Goal: Information Seeking & Learning: Learn about a topic

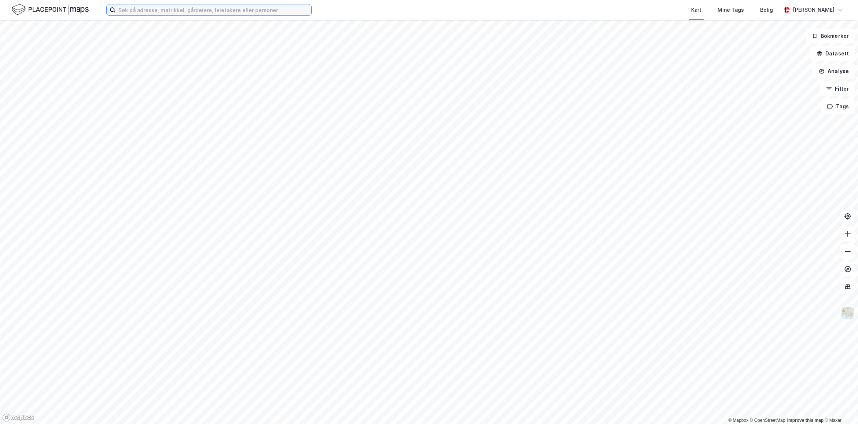
click at [157, 10] on input at bounding box center [214, 9] width 196 height 11
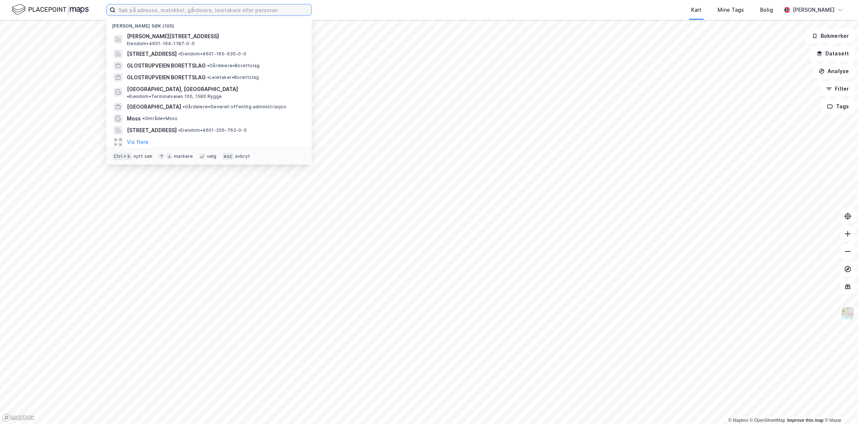
paste input "Seljeveien 8 AS"
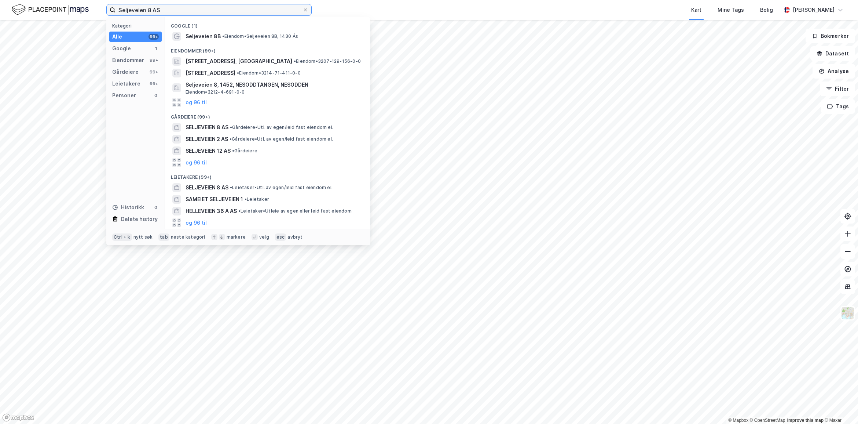
click at [131, 10] on input "Seljeveien 8 AS" at bounding box center [209, 9] width 187 height 11
type input "Seljeveien 8 AS"
click at [167, 10] on input "Seljeveien 8 AS" at bounding box center [209, 9] width 187 height 11
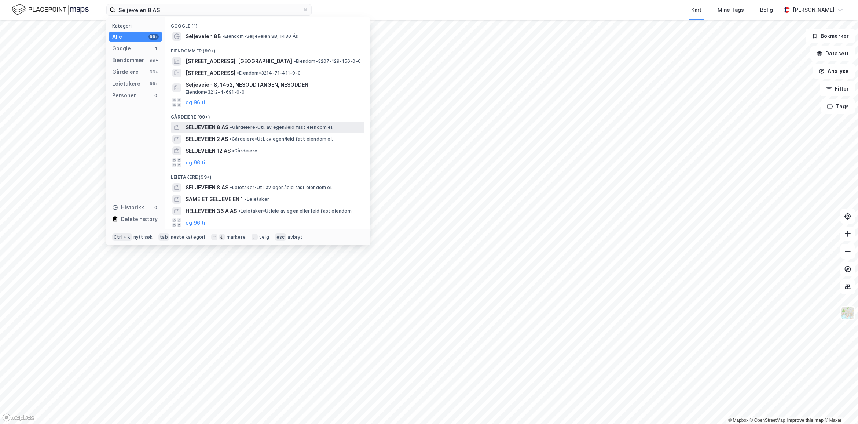
click at [210, 131] on div "SELJEVEIEN 8 AS • Gårdeiere • Utl. av egen/leid fast eiendom el." at bounding box center [268, 127] width 194 height 12
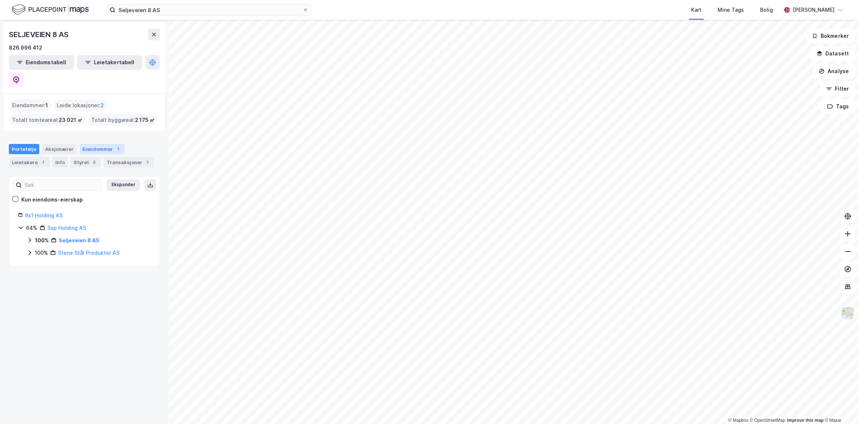
click at [114, 145] on div "1" at bounding box center [117, 148] width 7 height 7
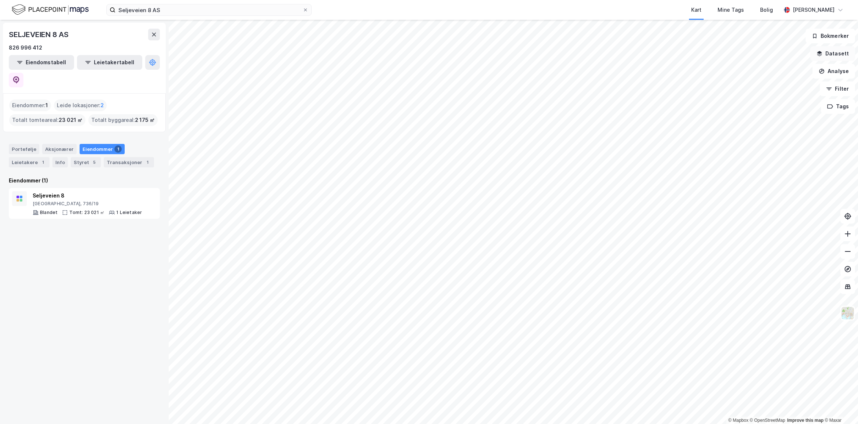
click at [833, 48] on button "Datasett" at bounding box center [833, 53] width 45 height 15
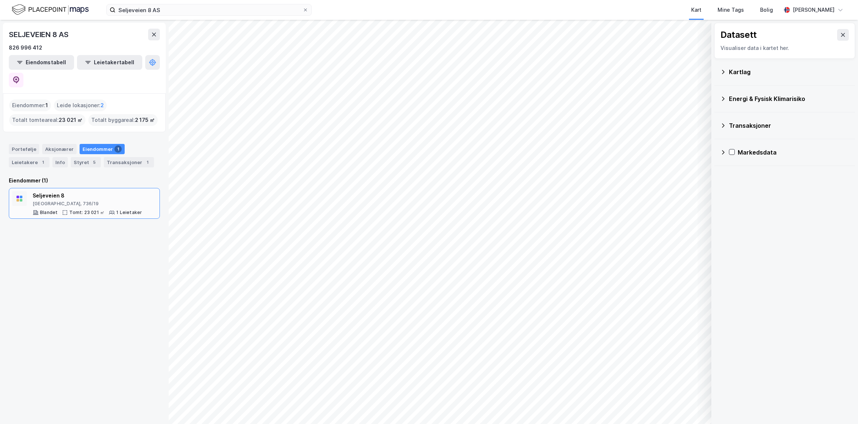
click at [108, 201] on div "[GEOGRAPHIC_DATA], 736/19" at bounding box center [87, 204] width 109 height 6
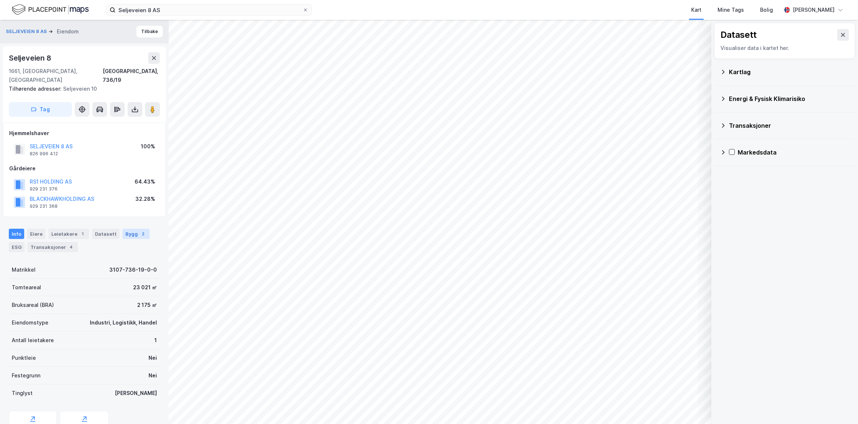
click at [136, 229] on div "Bygg 2" at bounding box center [136, 234] width 27 height 10
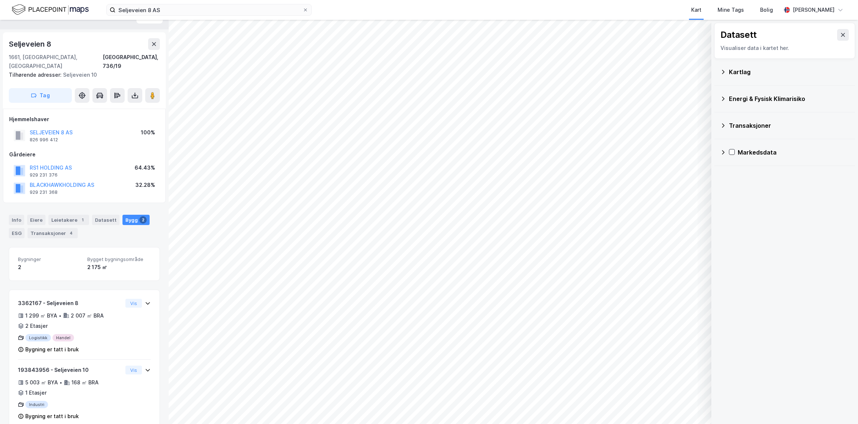
scroll to position [20, 0]
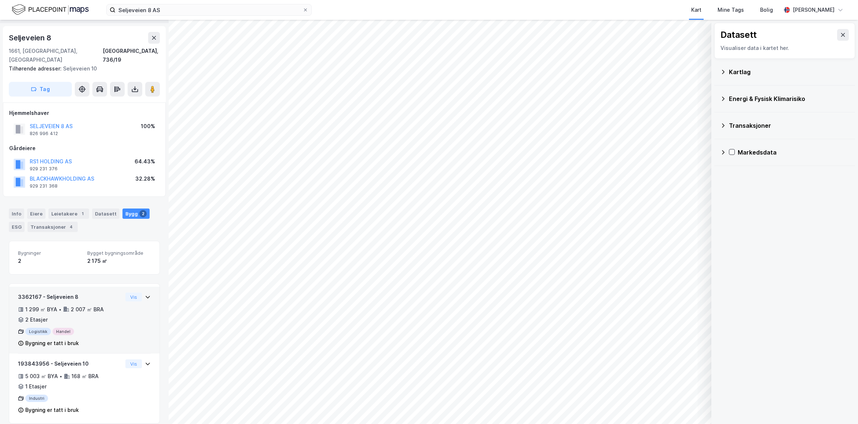
click at [135, 292] on div "Vis" at bounding box center [137, 296] width 25 height 9
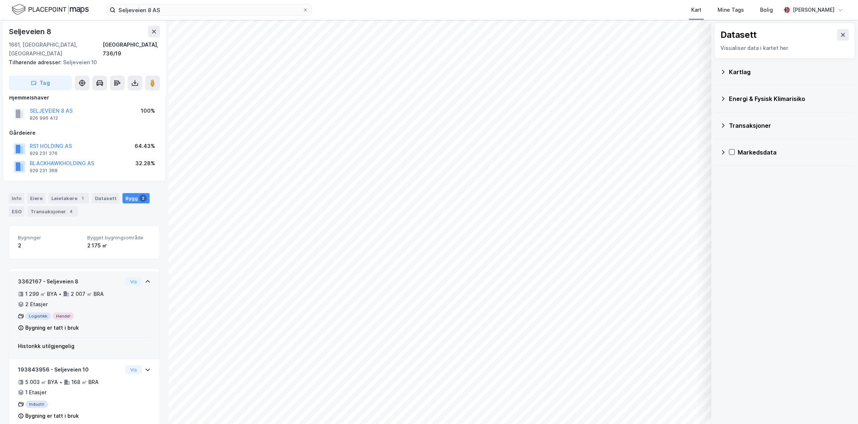
scroll to position [41, 0]
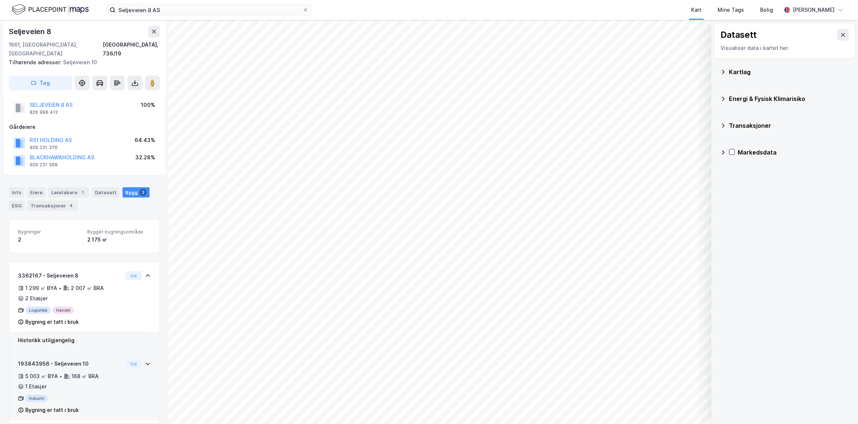
click at [105, 372] on div "5 003 ㎡ BYA • 168 ㎡ BRA • 1 Etasjer" at bounding box center [70, 381] width 105 height 19
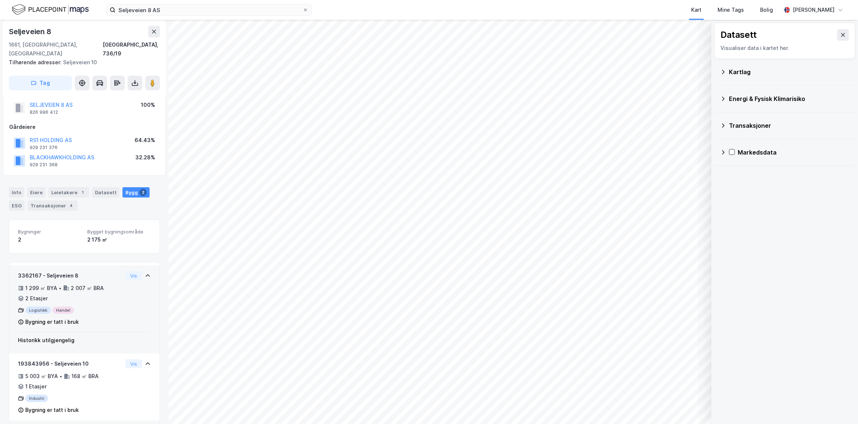
scroll to position [63, 0]
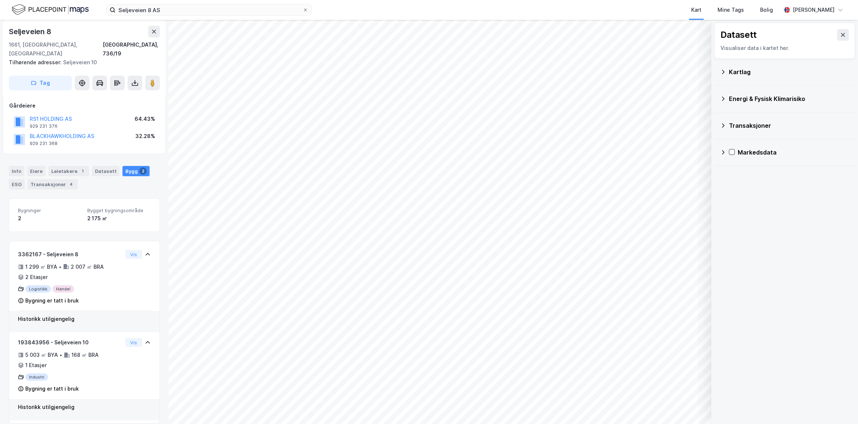
click at [725, 98] on icon at bounding box center [723, 99] width 6 height 6
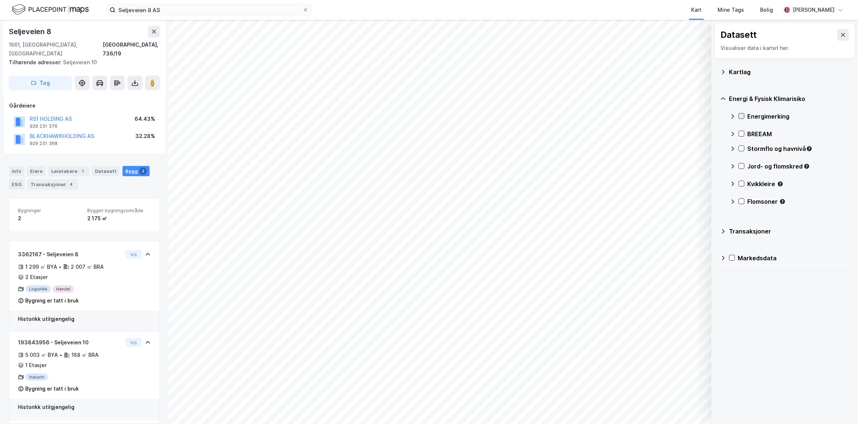
click at [741, 116] on icon at bounding box center [741, 115] width 5 height 5
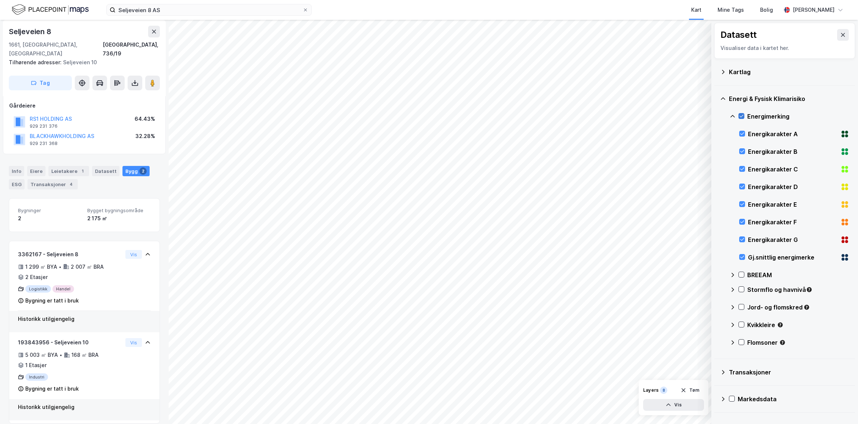
click at [741, 116] on icon at bounding box center [741, 115] width 5 height 5
click at [9, 179] on div "ESG" at bounding box center [17, 184] width 16 height 10
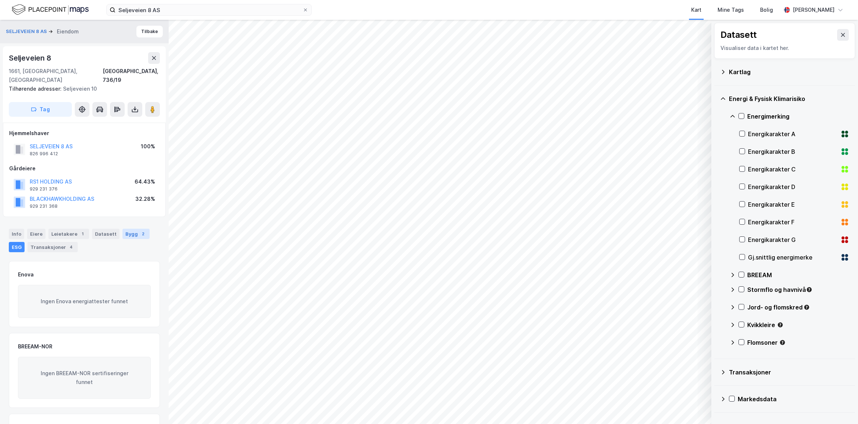
click at [131, 229] on div "Bygg 2" at bounding box center [136, 234] width 27 height 10
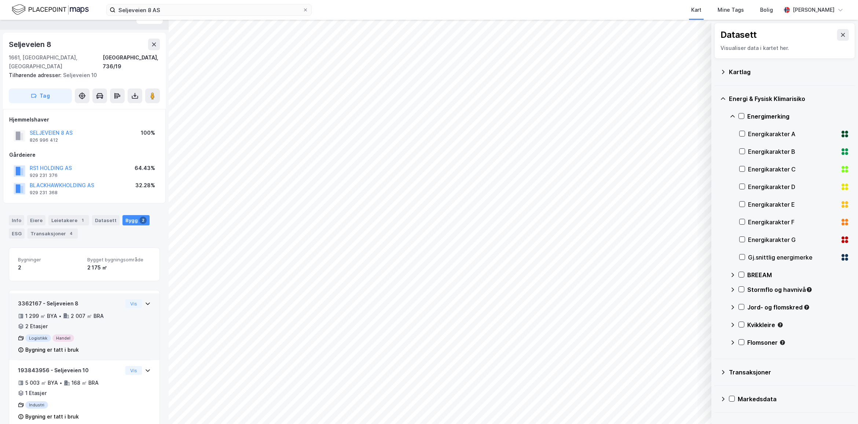
scroll to position [20, 0]
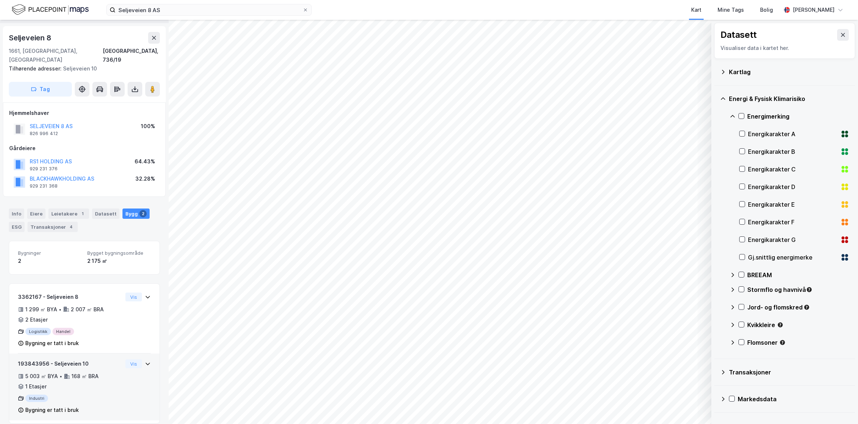
click at [127, 373] on div "193843956 - Seljeveien 10 5 003 ㎡ BYA • 168 ㎡ BRA • 1 Etasjer Industri Bygning …" at bounding box center [84, 389] width 133 height 61
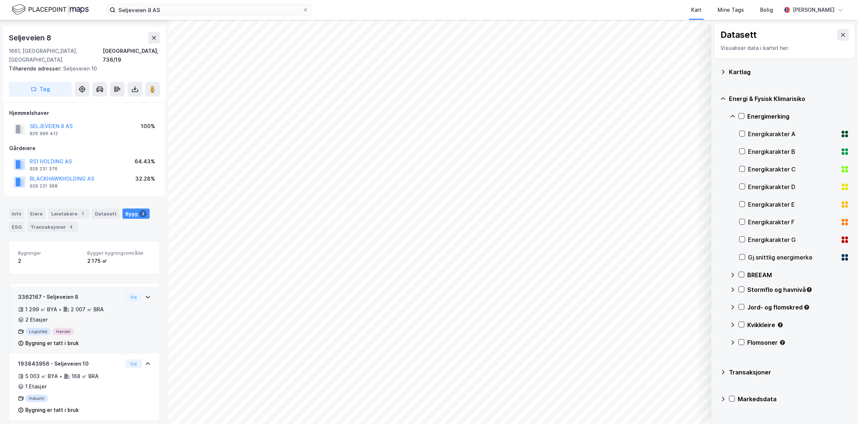
scroll to position [41, 0]
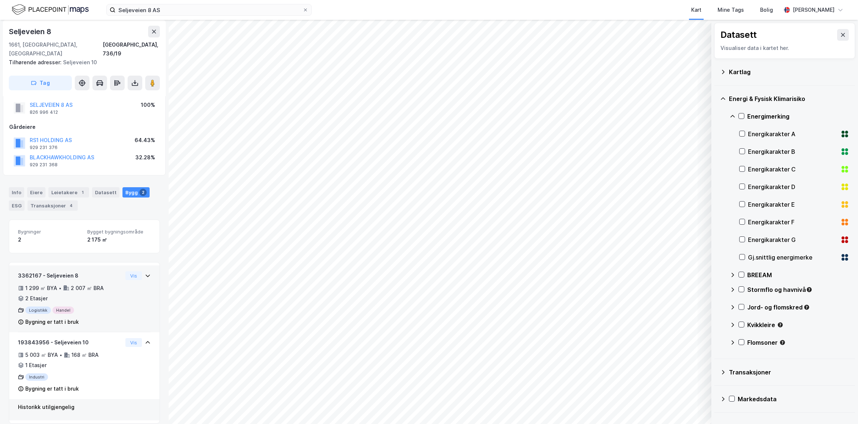
click at [138, 292] on div "3362167 - Seljeveien 8 1 299 ㎡ BYA • 2 007 ㎡ BRA • 2 Etasjer Logistikk Handel B…" at bounding box center [84, 301] width 133 height 61
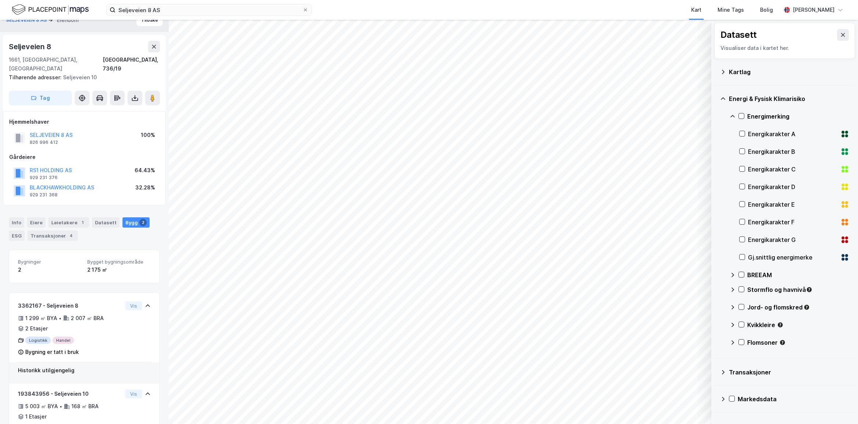
scroll to position [0, 0]
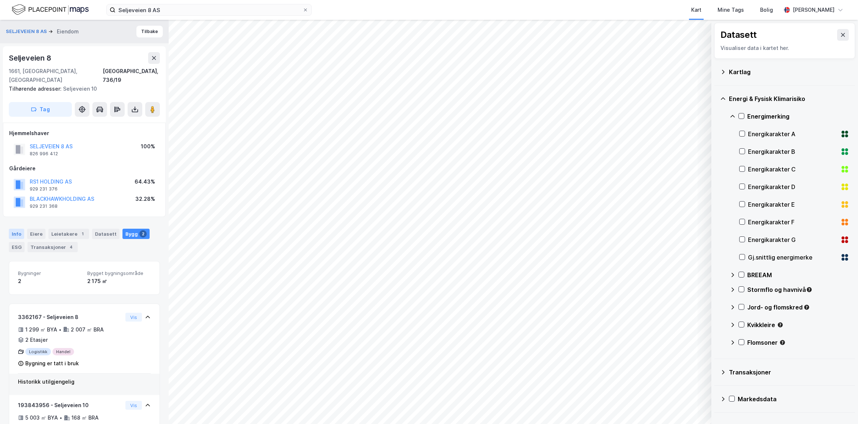
click at [12, 229] on div "Info" at bounding box center [16, 234] width 15 height 10
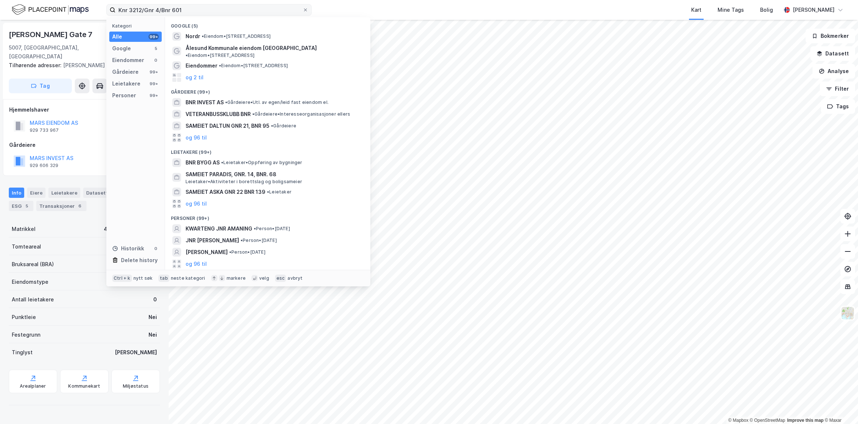
click at [129, 10] on input "Knr 3212/Gnr 4/Bnr 601" at bounding box center [209, 9] width 187 height 11
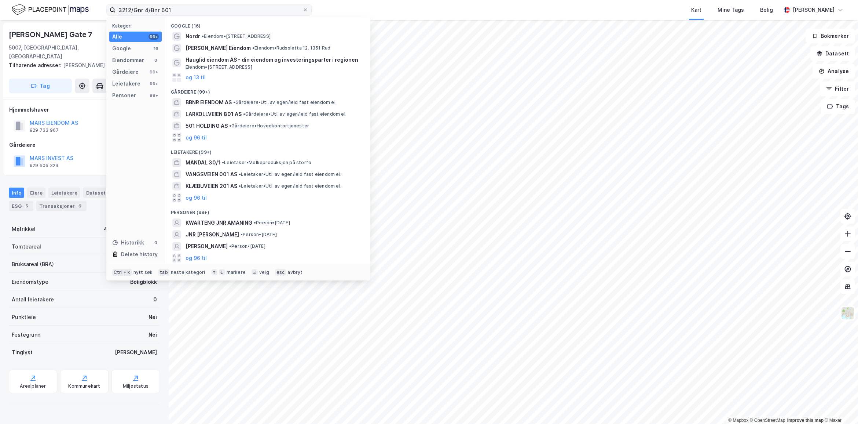
click at [146, 9] on input "3212/Gnr 4/Bnr 601" at bounding box center [209, 9] width 187 height 11
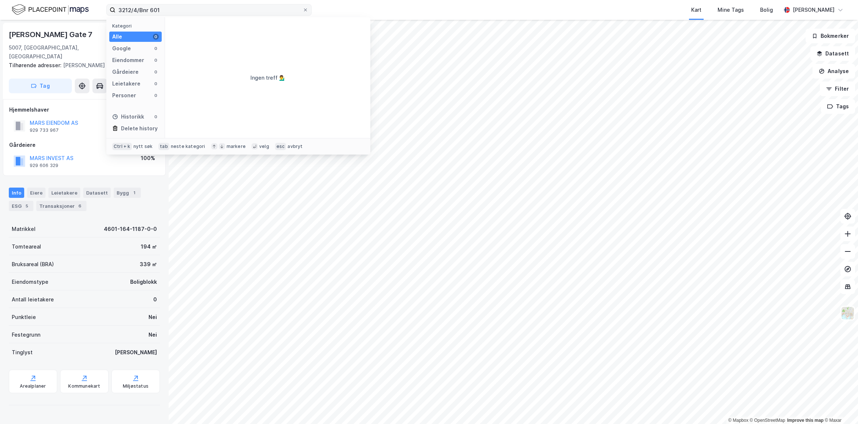
click at [149, 11] on input "3212/4/Bnr 601" at bounding box center [209, 9] width 187 height 11
type input "3212/4/601"
click at [241, 32] on span "Øvre Utsiktsvei 20, 1450, [GEOGRAPHIC_DATA], [GEOGRAPHIC_DATA]" at bounding box center [274, 36] width 176 height 9
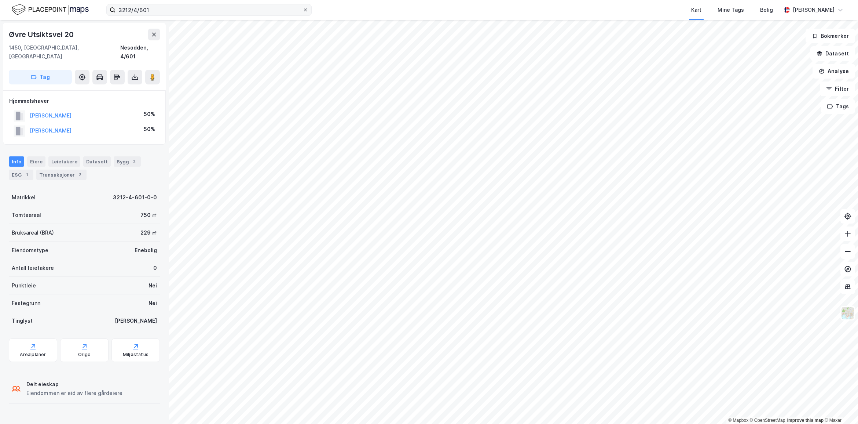
click at [303, 9] on icon at bounding box center [305, 10] width 4 height 4
click at [303, 9] on input "3212/4/601" at bounding box center [209, 9] width 187 height 11
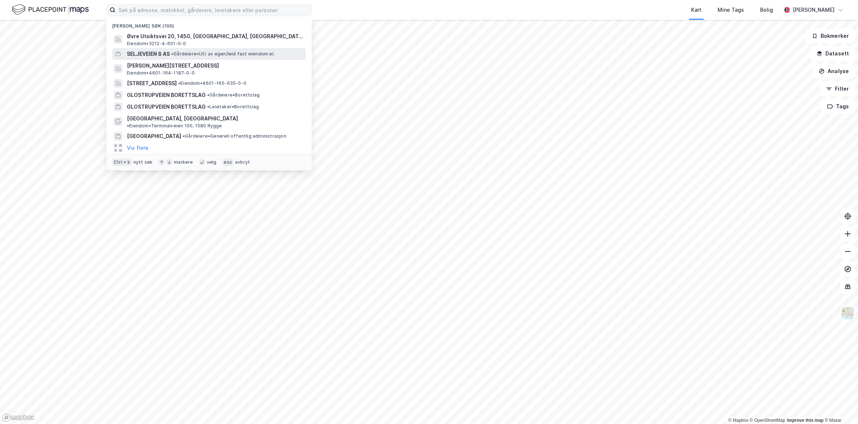
click at [204, 48] on div "SELJEVEIEN 8 AS • Gårdeiere • Utl. av egen/leid fast eiendom el." at bounding box center [209, 54] width 194 height 12
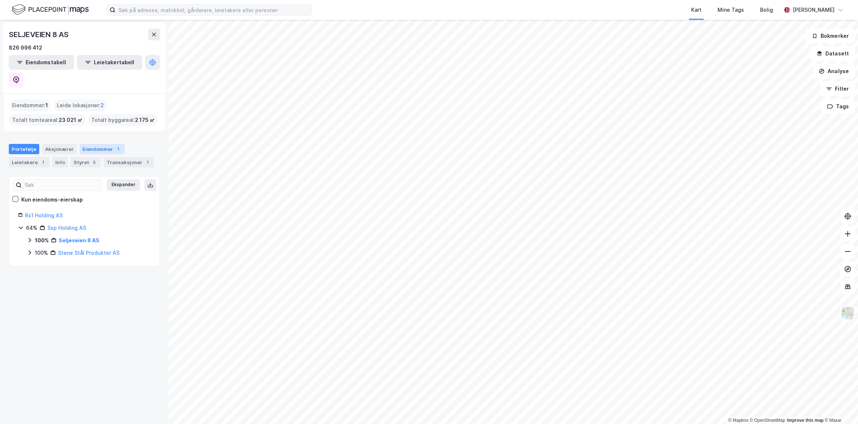
click at [102, 144] on div "Eiendommer 1" at bounding box center [102, 149] width 45 height 10
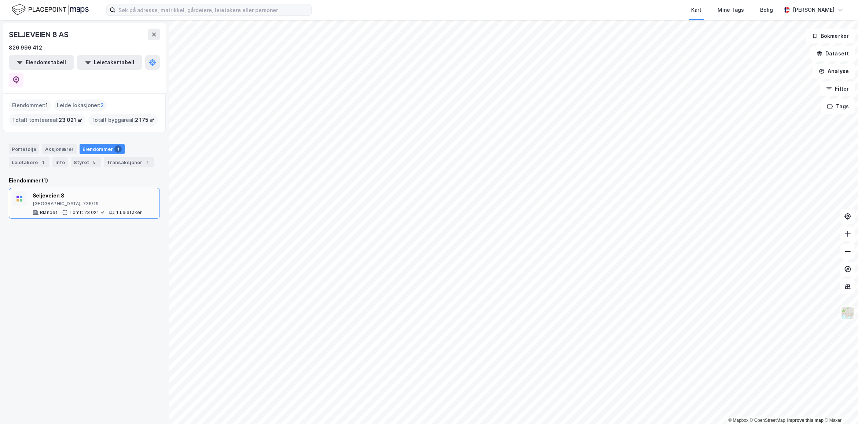
click at [102, 191] on div "Seljeveien 8 [GEOGRAPHIC_DATA], 736/19" at bounding box center [87, 198] width 109 height 15
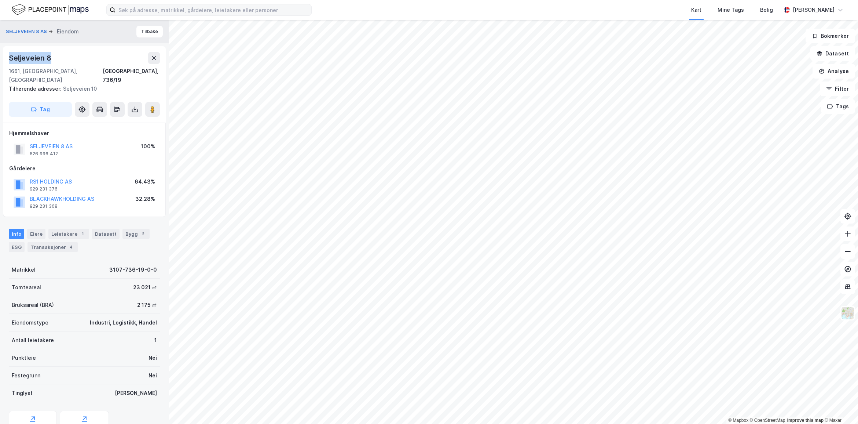
drag, startPoint x: 54, startPoint y: 58, endPoint x: 6, endPoint y: 54, distance: 48.2
click at [6, 54] on div "Seljeveien 8 1661, [GEOGRAPHIC_DATA], [GEOGRAPHIC_DATA], 736/19 Tilhørende adre…" at bounding box center [84, 84] width 163 height 76
copy div "Seljeveien 8"
drag, startPoint x: 154, startPoint y: 263, endPoint x: 103, endPoint y: 264, distance: 51.4
click at [103, 264] on div "SELJEVEIEN 8 AS [PERSON_NAME] 8 1661, [GEOGRAPHIC_DATA], [GEOGRAPHIC_DATA], 736…" at bounding box center [84, 222] width 169 height 404
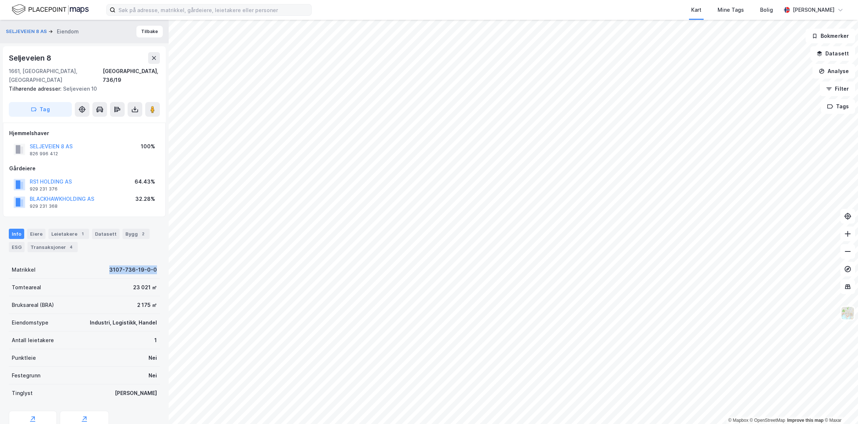
copy div "3107-736-19-0-0"
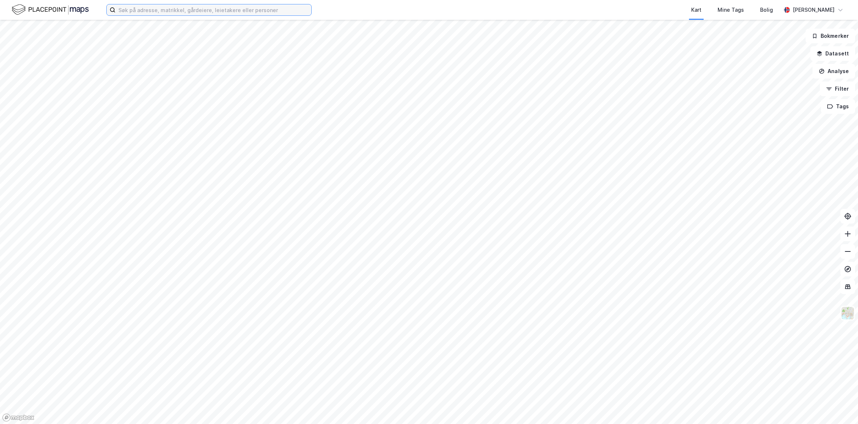
click at [139, 11] on input at bounding box center [214, 9] width 196 height 11
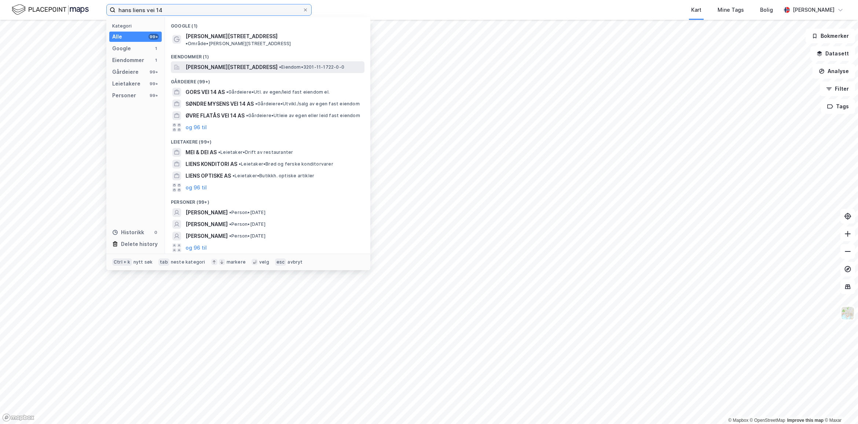
type input "hans liens vei 14"
click at [254, 65] on span "Hans Liens vei 14, 1363, HØVIK, BÆRUM" at bounding box center [232, 67] width 92 height 9
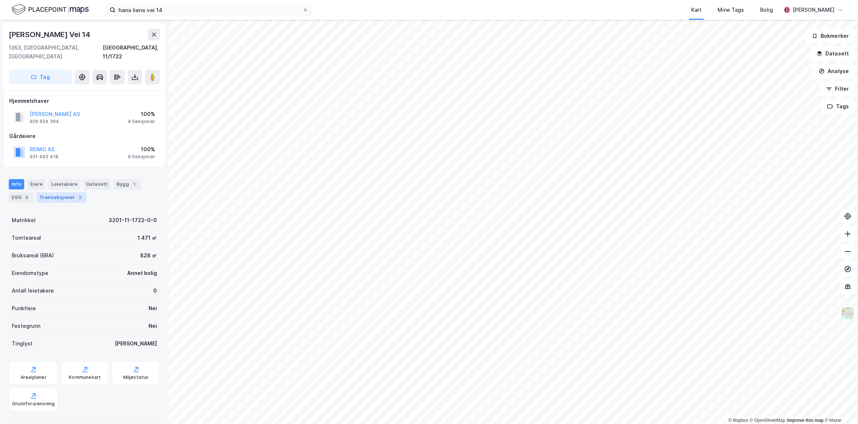
click at [69, 192] on div "Transaksjoner 2" at bounding box center [61, 197] width 50 height 10
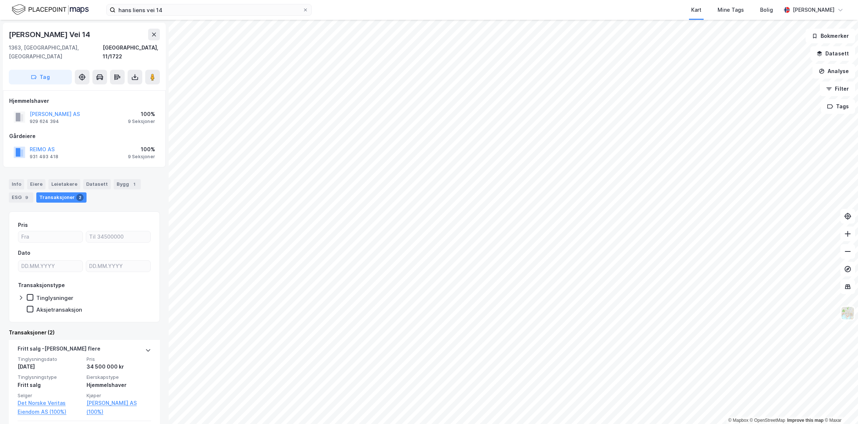
scroll to position [95, 0]
